Goal: Task Accomplishment & Management: Use online tool/utility

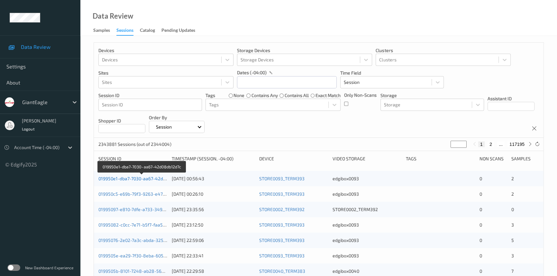
click at [138, 180] on link "019950e1-dba7-7030-aa67-42d08db12d7c" at bounding box center [141, 178] width 87 height 5
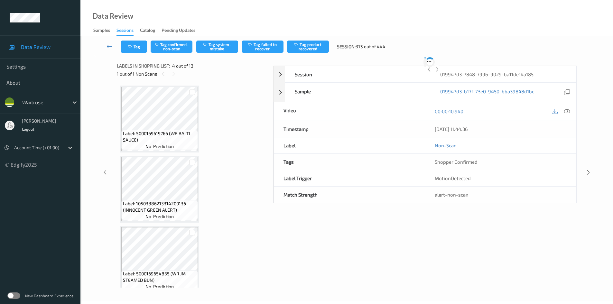
scroll to position [144, 0]
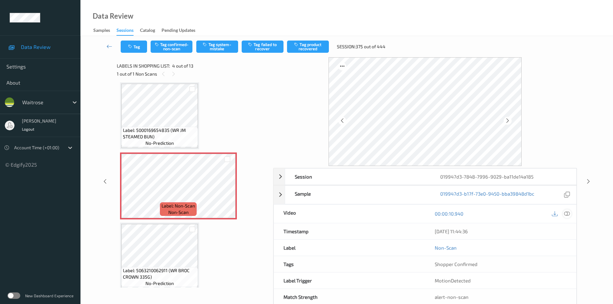
click at [568, 212] on icon at bounding box center [567, 214] width 6 height 6
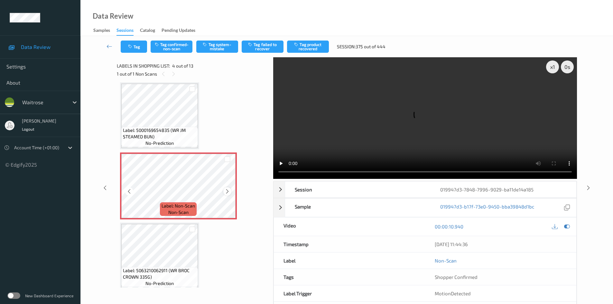
click at [226, 190] on icon at bounding box center [227, 192] width 5 height 6
click at [555, 67] on div "x 1" at bounding box center [552, 67] width 13 height 13
click at [555, 67] on div "x 2" at bounding box center [552, 67] width 13 height 13
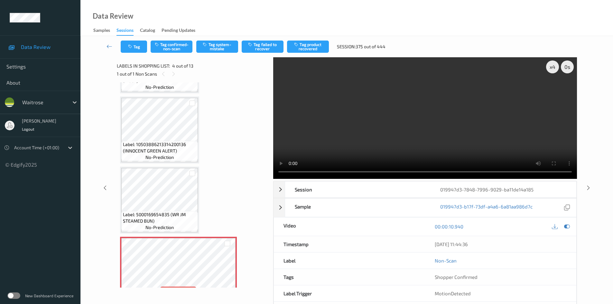
scroll to position [64, 0]
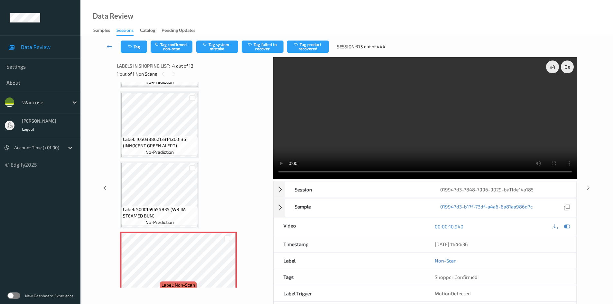
click at [421, 134] on video at bounding box center [425, 118] width 304 height 122
click at [556, 65] on div "x 4" at bounding box center [552, 67] width 13 height 13
click at [556, 65] on div "x 8" at bounding box center [552, 67] width 13 height 13
drag, startPoint x: 554, startPoint y: 68, endPoint x: 537, endPoint y: 92, distance: 29.1
click at [554, 68] on div "x 1" at bounding box center [552, 67] width 13 height 13
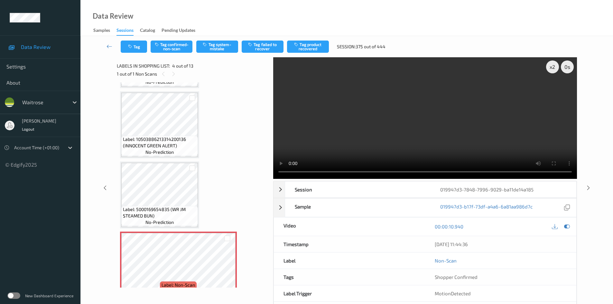
click at [502, 104] on video at bounding box center [425, 118] width 304 height 122
click at [453, 143] on video at bounding box center [425, 118] width 304 height 122
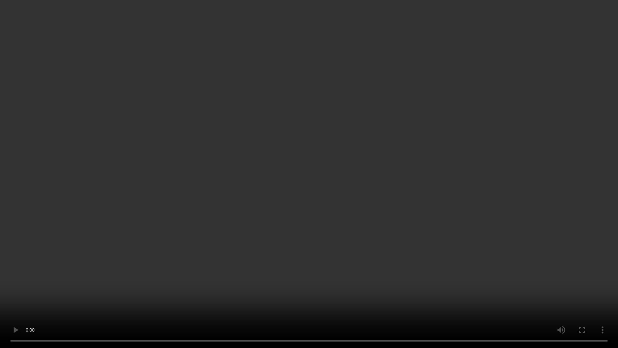
click at [474, 197] on video at bounding box center [309, 174] width 618 height 348
click at [448, 270] on video at bounding box center [309, 174] width 618 height 348
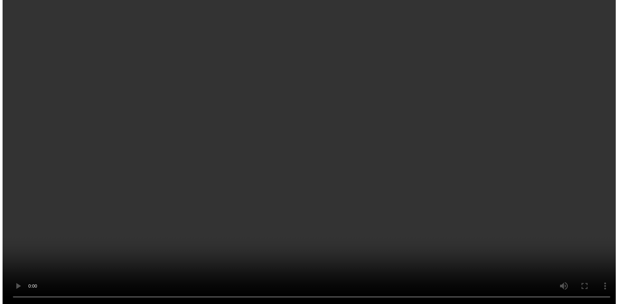
scroll to position [97, 0]
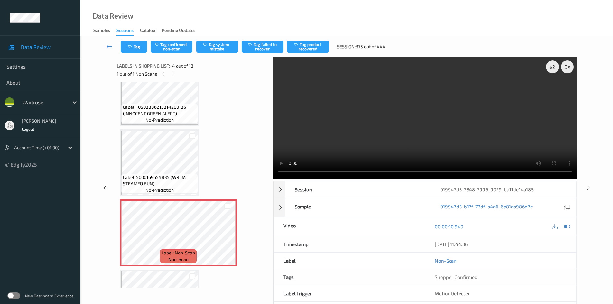
click at [372, 122] on video at bounding box center [425, 118] width 304 height 122
click at [395, 123] on video at bounding box center [425, 118] width 304 height 122
click at [226, 236] on icon at bounding box center [227, 239] width 5 height 6
click at [210, 46] on button "Tag system-mistake" at bounding box center [217, 47] width 42 height 12
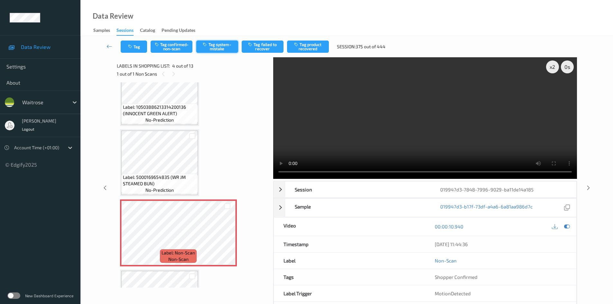
click at [213, 46] on button "Tag system-mistake" at bounding box center [217, 47] width 42 height 12
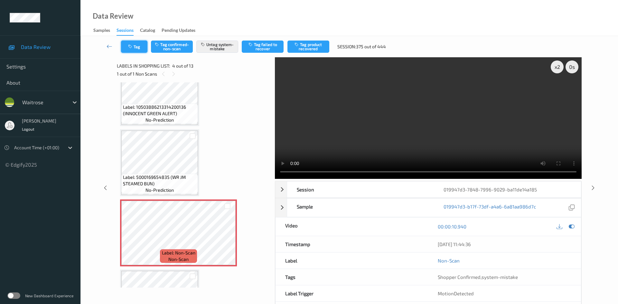
drag, startPoint x: 139, startPoint y: 45, endPoint x: 142, endPoint y: 47, distance: 3.3
click at [142, 47] on button "Tag" at bounding box center [134, 47] width 26 height 12
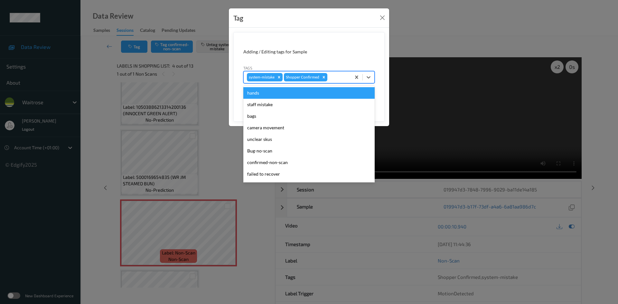
drag, startPoint x: 370, startPoint y: 77, endPoint x: 338, endPoint y: 104, distance: 41.1
click at [370, 78] on icon at bounding box center [368, 77] width 6 height 6
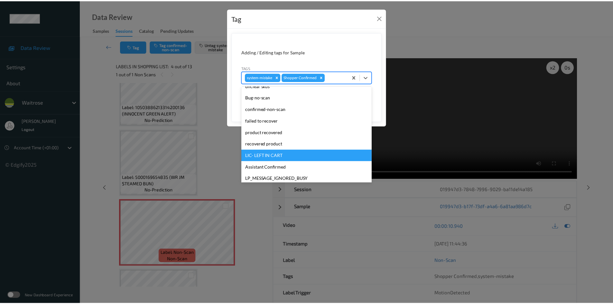
scroll to position [129, 0]
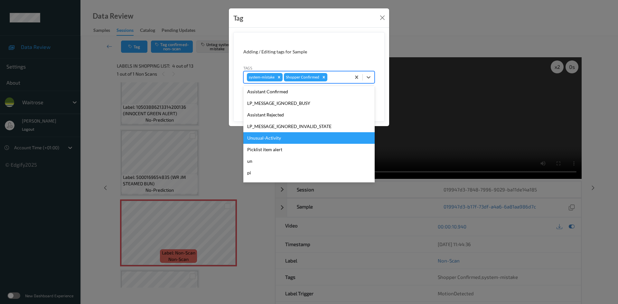
click at [278, 136] on div "Unusual-Activity" at bounding box center [308, 138] width 131 height 12
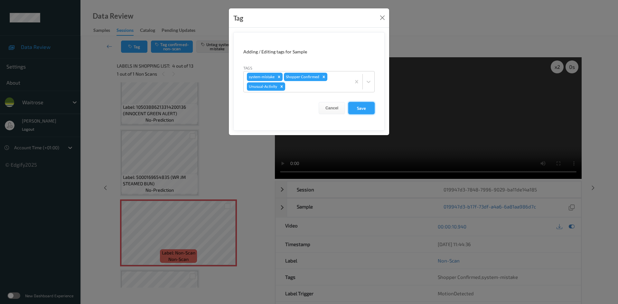
click at [371, 109] on button "Save" at bounding box center [361, 108] width 26 height 12
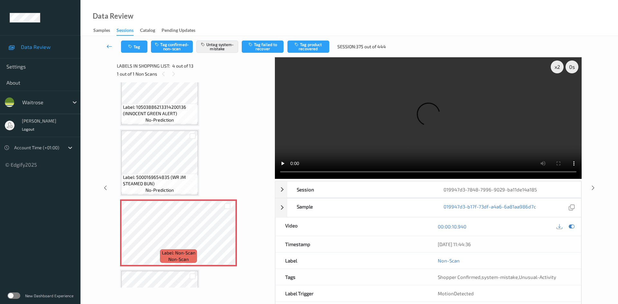
click at [108, 42] on link at bounding box center [109, 47] width 23 height 12
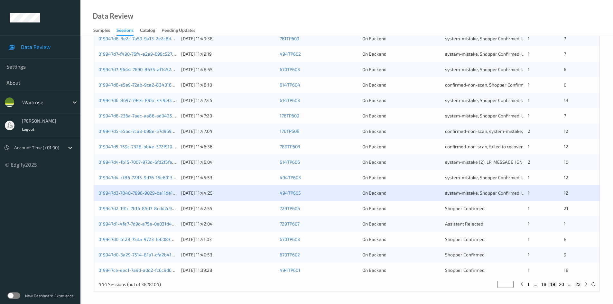
scroll to position [180, 0]
click at [123, 223] on link "019947d1-4fe7-7d9c-a75e-0e031d4a38b7" at bounding box center [141, 222] width 86 height 5
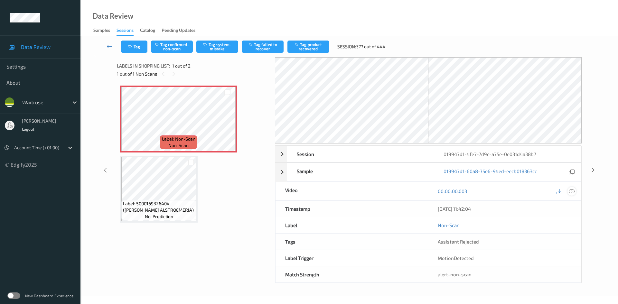
click at [574, 191] on icon at bounding box center [572, 191] width 6 height 6
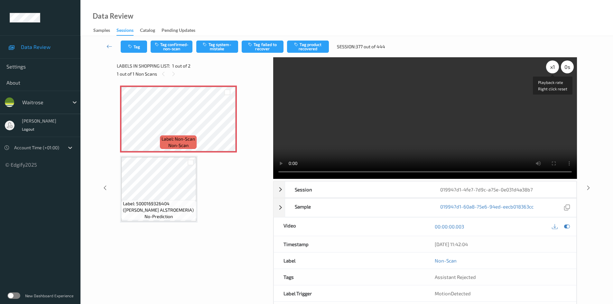
click at [554, 69] on div "x 1" at bounding box center [552, 67] width 13 height 13
click at [400, 130] on video at bounding box center [425, 118] width 304 height 122
click at [331, 102] on video at bounding box center [425, 118] width 304 height 122
click at [220, 47] on button "Tag system-mistake" at bounding box center [217, 47] width 42 height 12
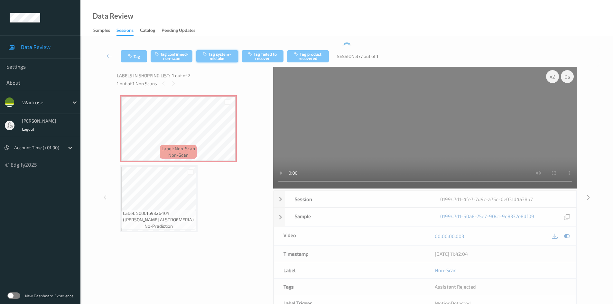
click at [218, 50] on div "Tag Tag confirmed-non-scan Tag system-mistake Tag failed to recover Tag product…" at bounding box center [347, 56] width 506 height 21
click at [138, 58] on button "Tag" at bounding box center [134, 56] width 26 height 12
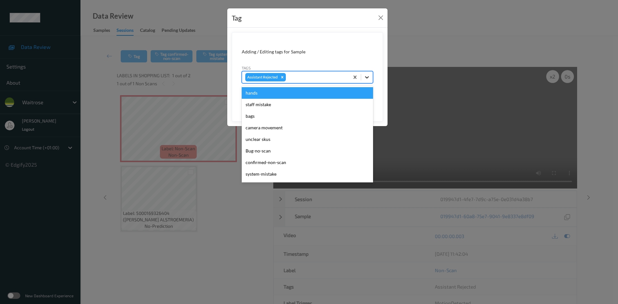
click at [367, 78] on icon at bounding box center [367, 77] width 6 height 6
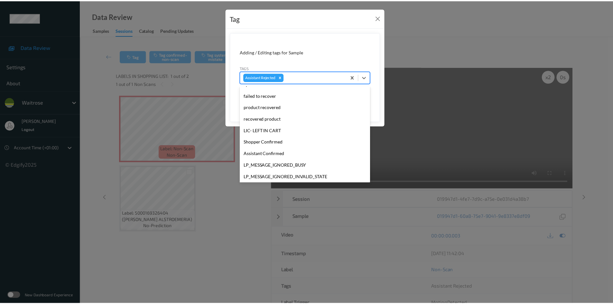
scroll to position [173, 0]
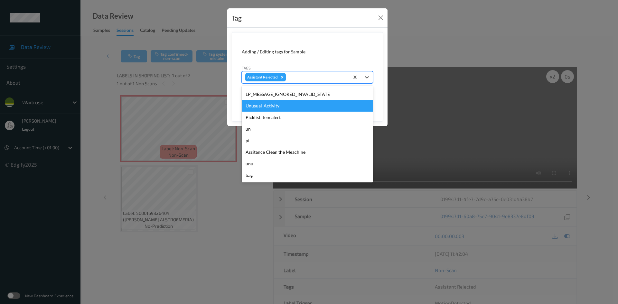
drag, startPoint x: 273, startPoint y: 108, endPoint x: 339, endPoint y: 105, distance: 66.0
click at [273, 108] on div "Unusual-Activity" at bounding box center [307, 106] width 131 height 12
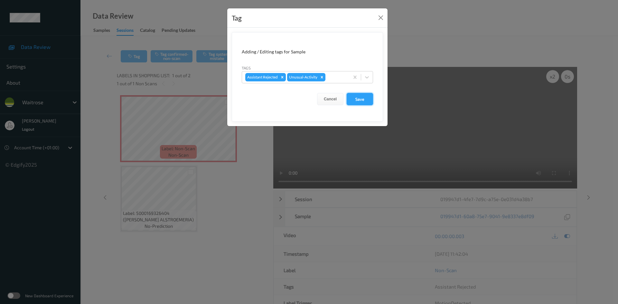
click at [367, 100] on button "Save" at bounding box center [360, 99] width 26 height 12
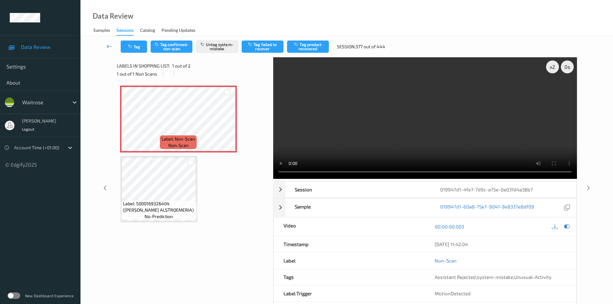
click at [107, 43] on link at bounding box center [109, 47] width 23 height 12
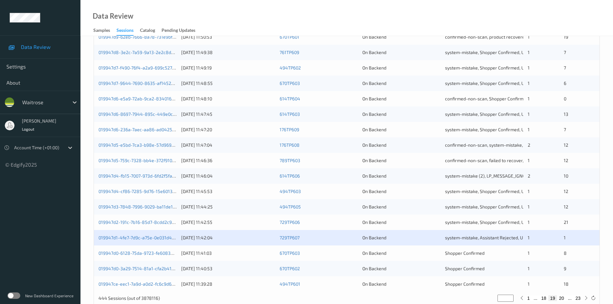
scroll to position [180, 0]
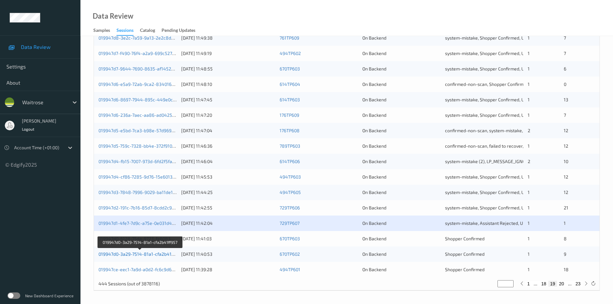
click at [128, 255] on link "019947d0-3a29-7514-81a1-cfa2b41ff957" at bounding box center [140, 253] width 84 height 5
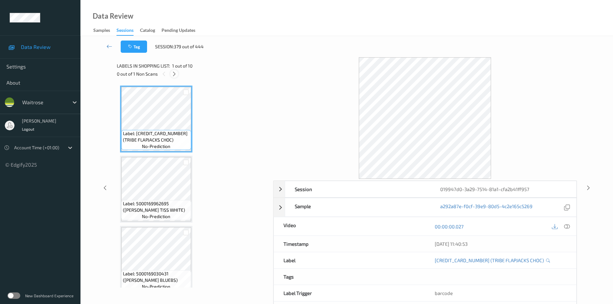
click at [173, 72] on icon at bounding box center [174, 74] width 5 height 6
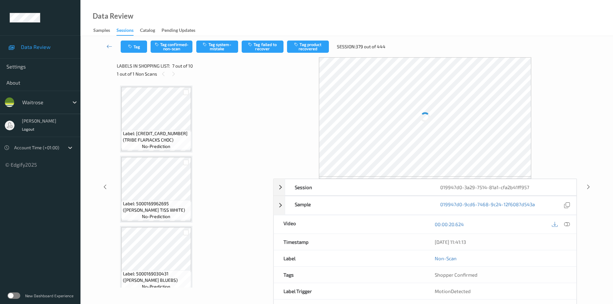
scroll to position [354, 0]
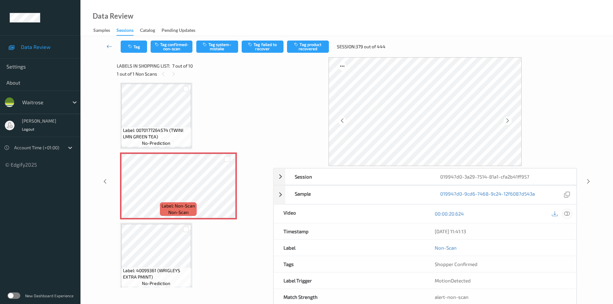
click at [567, 213] on icon at bounding box center [567, 214] width 6 height 6
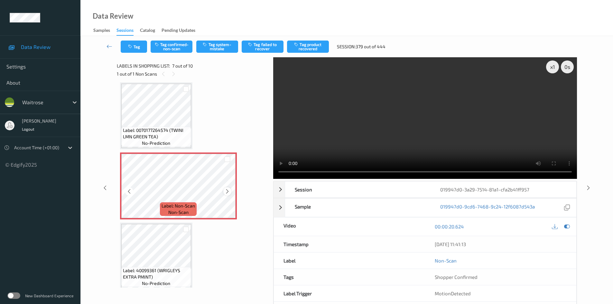
click at [229, 192] on icon at bounding box center [227, 192] width 5 height 6
click at [227, 192] on icon at bounding box center [227, 192] width 5 height 6
click at [554, 66] on div "x 1" at bounding box center [552, 67] width 13 height 13
click at [422, 115] on video at bounding box center [425, 118] width 304 height 122
click at [464, 135] on video at bounding box center [425, 118] width 304 height 122
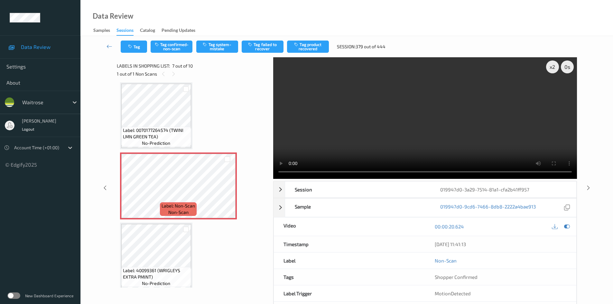
click at [447, 134] on video at bounding box center [425, 118] width 304 height 122
click at [457, 133] on video at bounding box center [425, 118] width 304 height 122
click at [465, 131] on video at bounding box center [425, 118] width 304 height 122
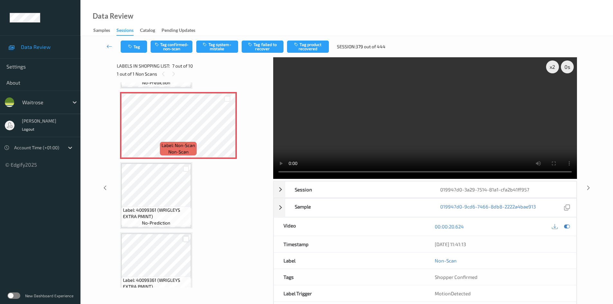
scroll to position [418, 0]
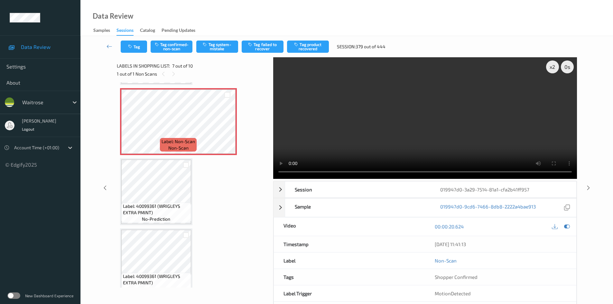
click at [411, 123] on video at bounding box center [425, 118] width 304 height 122
drag, startPoint x: 551, startPoint y: 66, endPoint x: 551, endPoint y: 74, distance: 7.4
click at [551, 69] on div "x 2" at bounding box center [552, 67] width 13 height 13
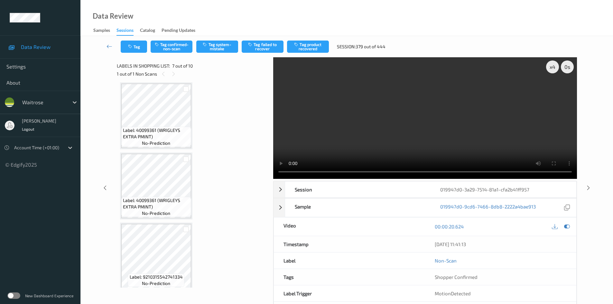
scroll to position [500, 0]
click at [425, 117] on video at bounding box center [425, 118] width 304 height 122
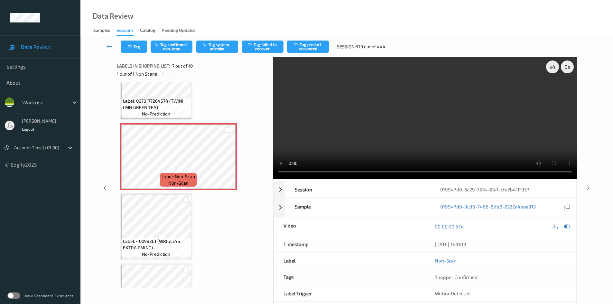
scroll to position [371, 0]
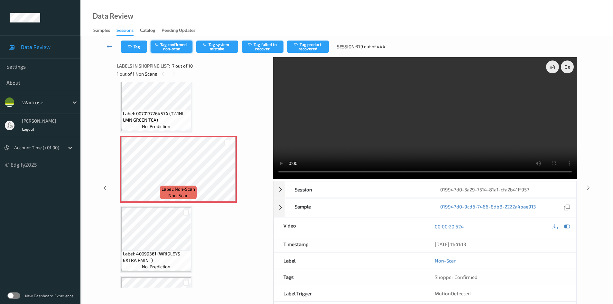
click at [182, 47] on button "Tag confirmed-non-scan" at bounding box center [172, 47] width 42 height 12
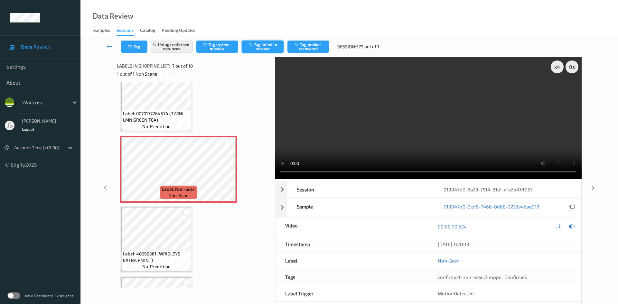
click at [267, 44] on button "Tag failed to recover" at bounding box center [263, 47] width 42 height 12
click at [109, 42] on link at bounding box center [109, 47] width 23 height 12
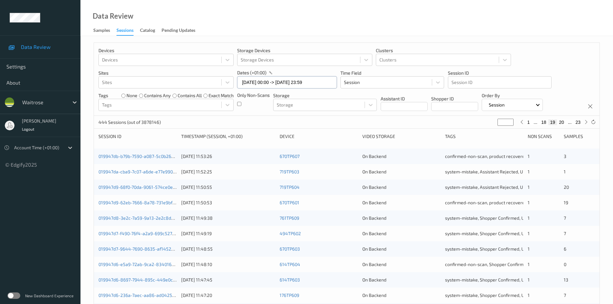
click at [324, 80] on input "14/09/2025 00:00 -> 14/09/2025 23:59" at bounding box center [287, 82] width 100 height 12
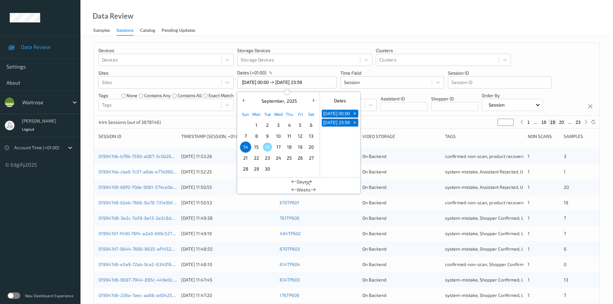
click at [255, 148] on span "15" at bounding box center [256, 147] width 9 height 9
type input "15/09/2025 00:00"
type input "*"
click at [255, 148] on span "15" at bounding box center [256, 147] width 9 height 9
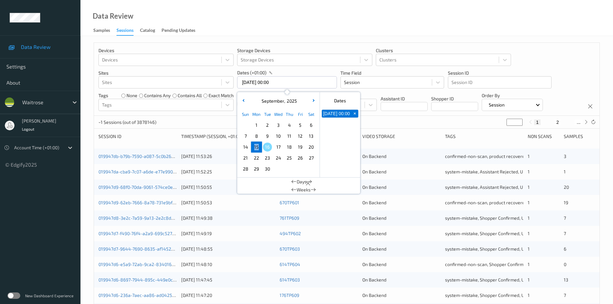
type input "15/09/2025 00:00 -> 15/09/2025 23:59"
click at [260, 12] on div "Data Review Samples Sessions Catalog Pending Updates" at bounding box center [346, 18] width 533 height 36
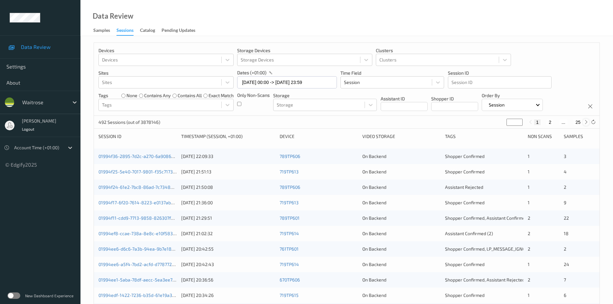
click at [585, 125] on icon at bounding box center [586, 122] width 5 height 5
type input "*"
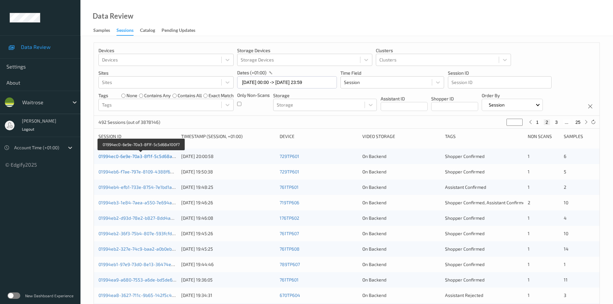
click at [125, 158] on link "01994ec0-6e9e-70a3-8f1f-5c5d68a100f7" at bounding box center [140, 156] width 85 height 5
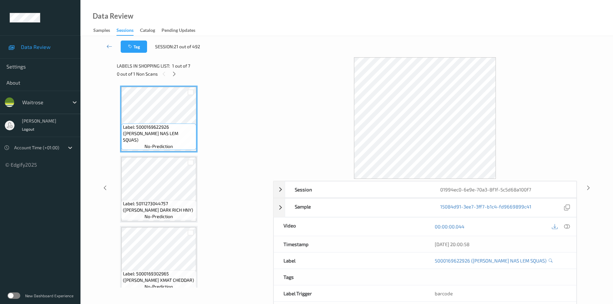
click at [175, 76] on icon at bounding box center [174, 74] width 5 height 6
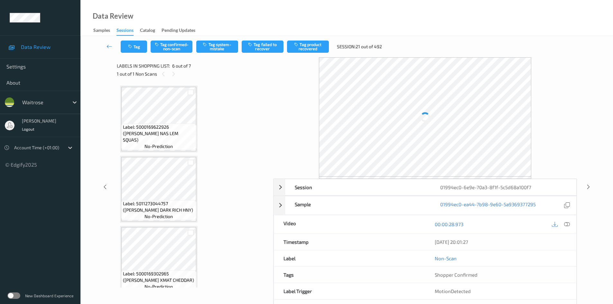
scroll to position [284, 0]
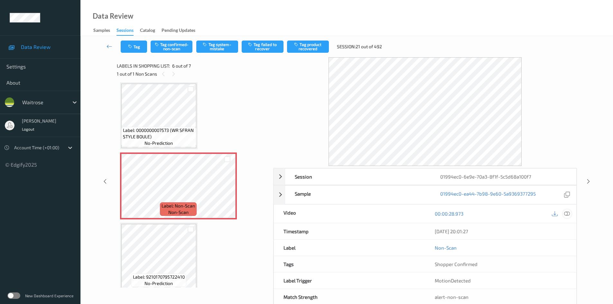
click at [566, 212] on icon at bounding box center [567, 214] width 6 height 6
